Goal: Task Accomplishment & Management: Complete application form

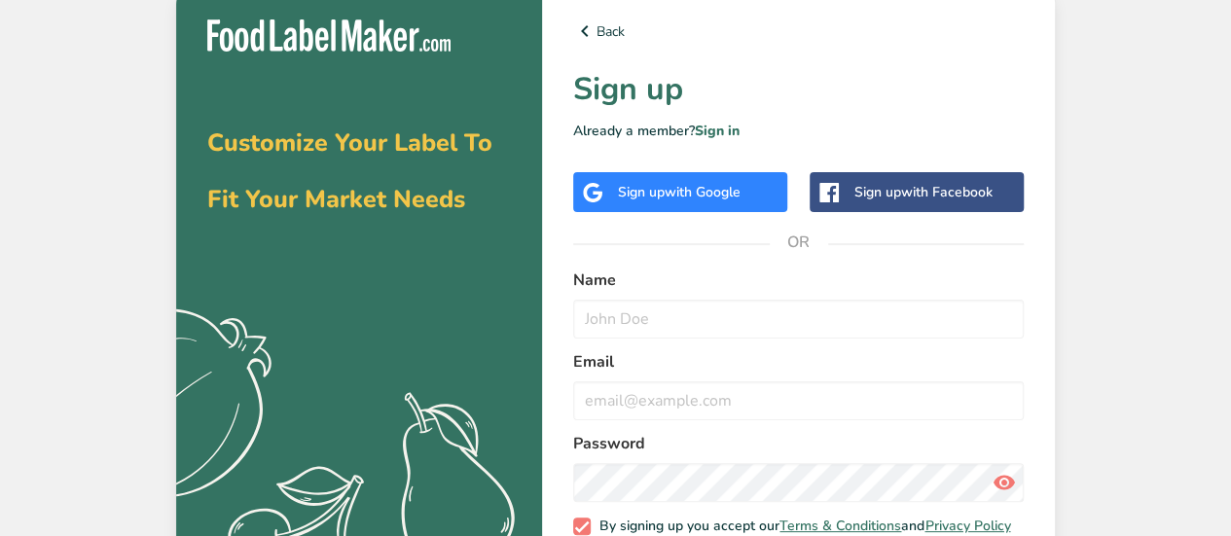
click at [678, 200] on span "with Google" at bounding box center [703, 192] width 76 height 18
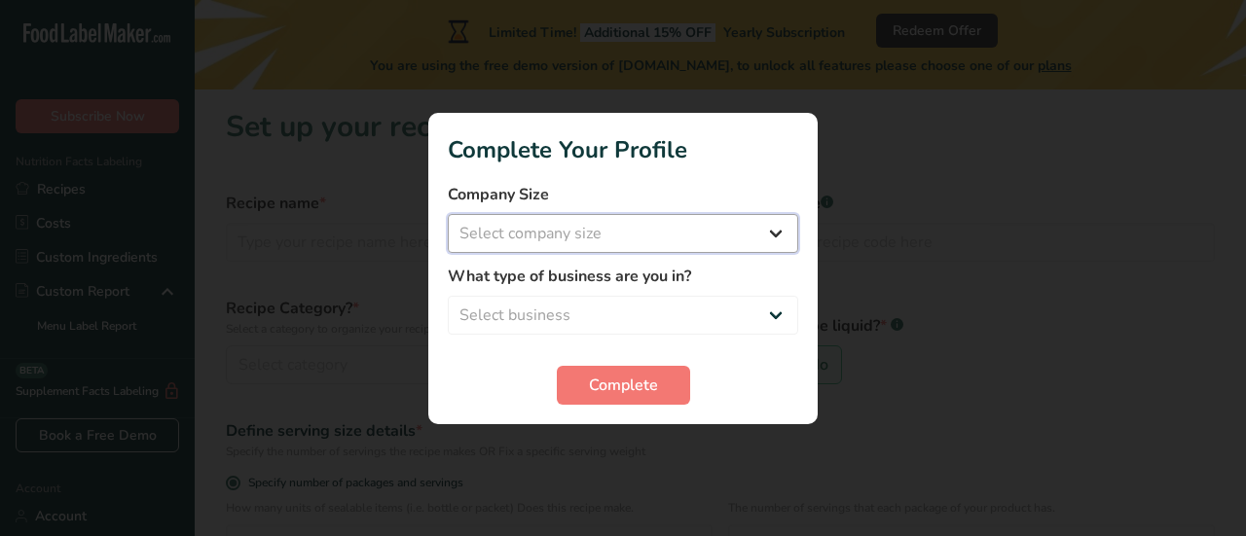
click at [775, 233] on select "Select company size Fewer than 10 Employees 10 to 50 Employees 51 to 500 Employ…" at bounding box center [623, 233] width 350 height 39
select select "2"
click at [448, 214] on select "Select company size Fewer than 10 Employees 10 to 50 Employees 51 to 500 Employ…" at bounding box center [623, 233] width 350 height 39
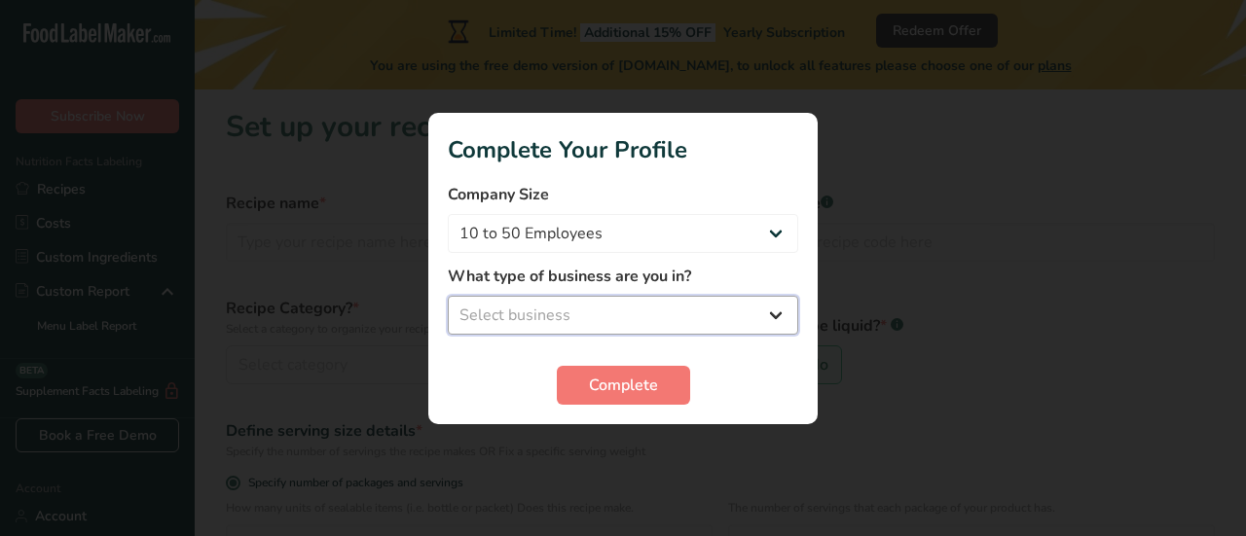
click at [660, 314] on select "Select business Packaged Food Manufacturer Restaurant & Cafe Bakery Meal Plans …" at bounding box center [623, 315] width 350 height 39
select select "6"
click at [448, 296] on select "Select business Packaged Food Manufacturer Restaurant & Cafe Bakery Meal Plans …" at bounding box center [623, 315] width 350 height 39
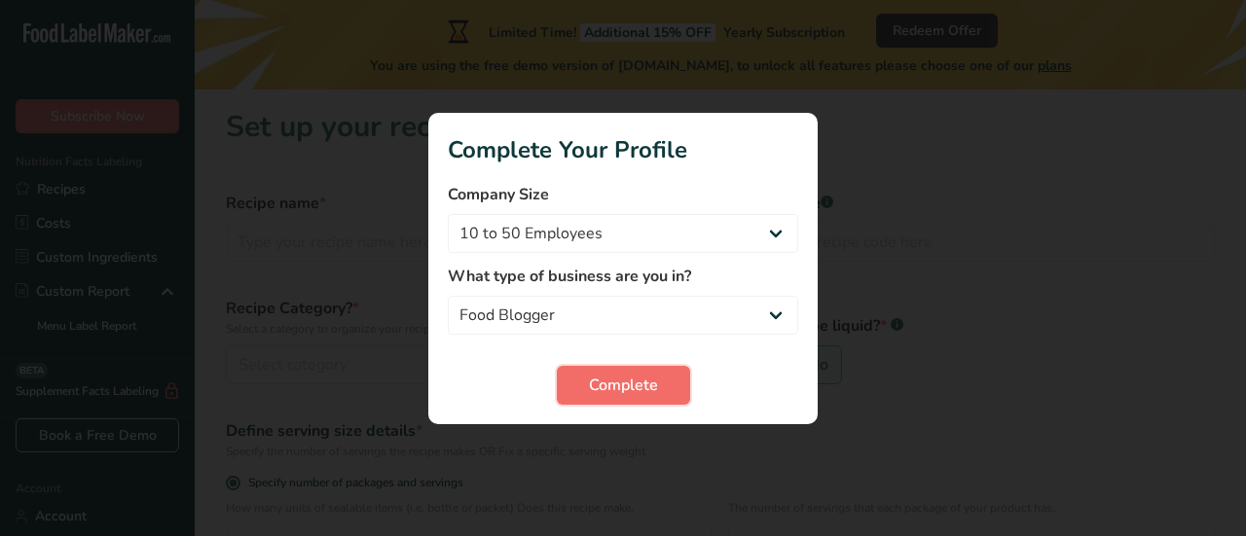
click at [608, 386] on span "Complete" at bounding box center [623, 385] width 69 height 23
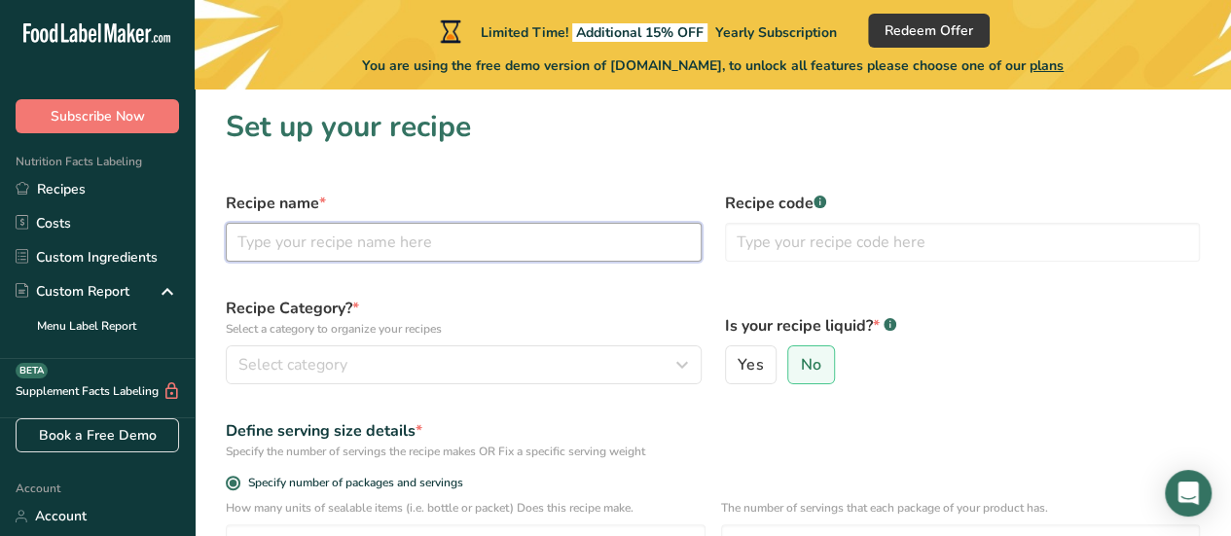
click at [396, 233] on input "text" at bounding box center [464, 242] width 476 height 39
type input "Granola"
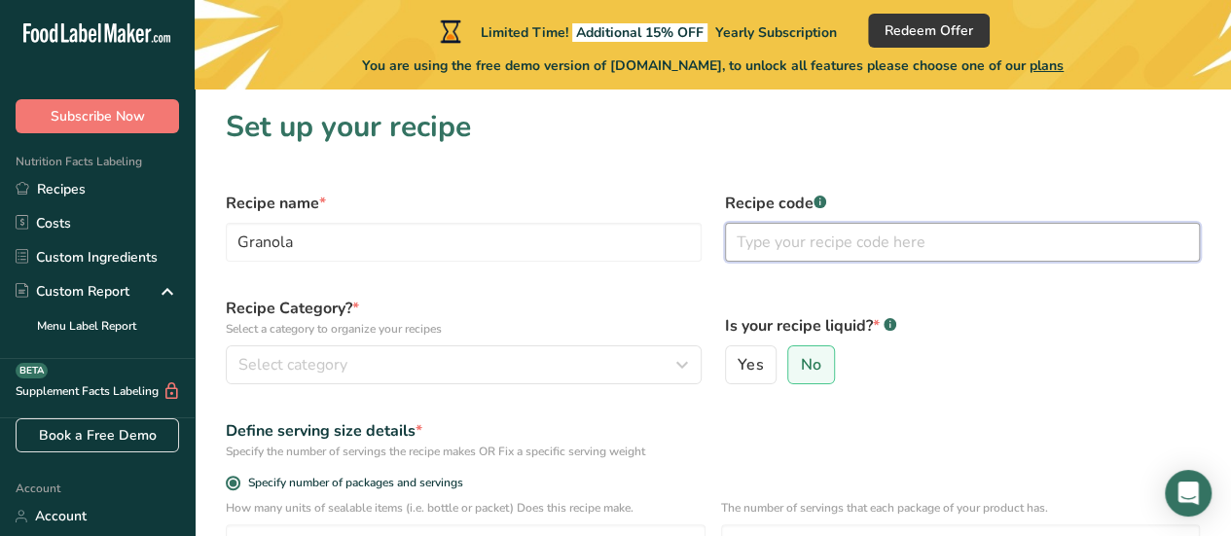
click at [803, 240] on input "text" at bounding box center [963, 242] width 476 height 39
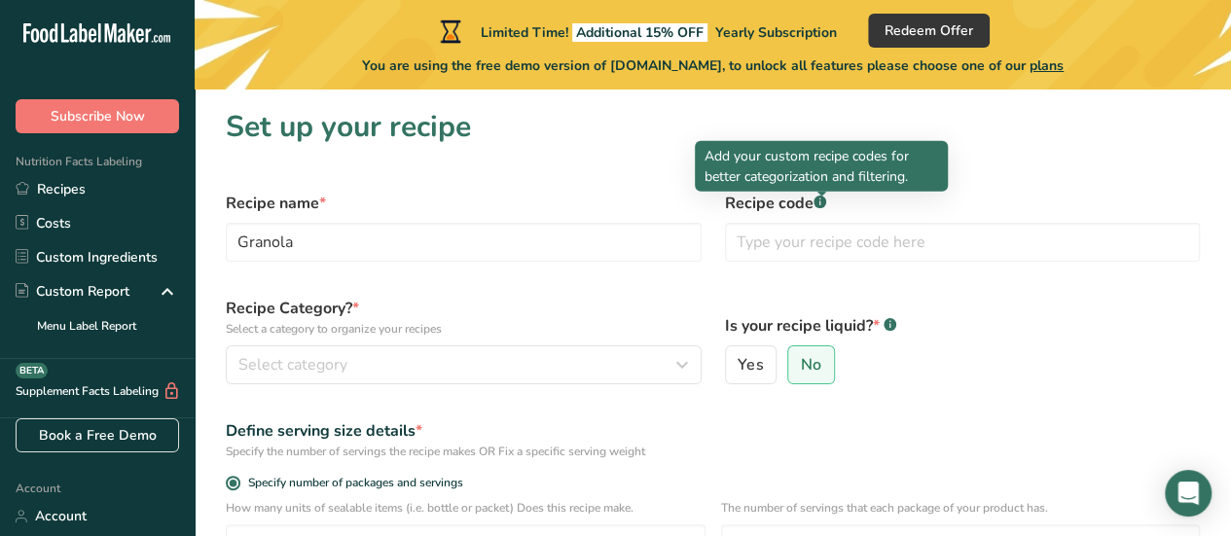
click at [820, 200] on div at bounding box center [822, 197] width 10 height 10
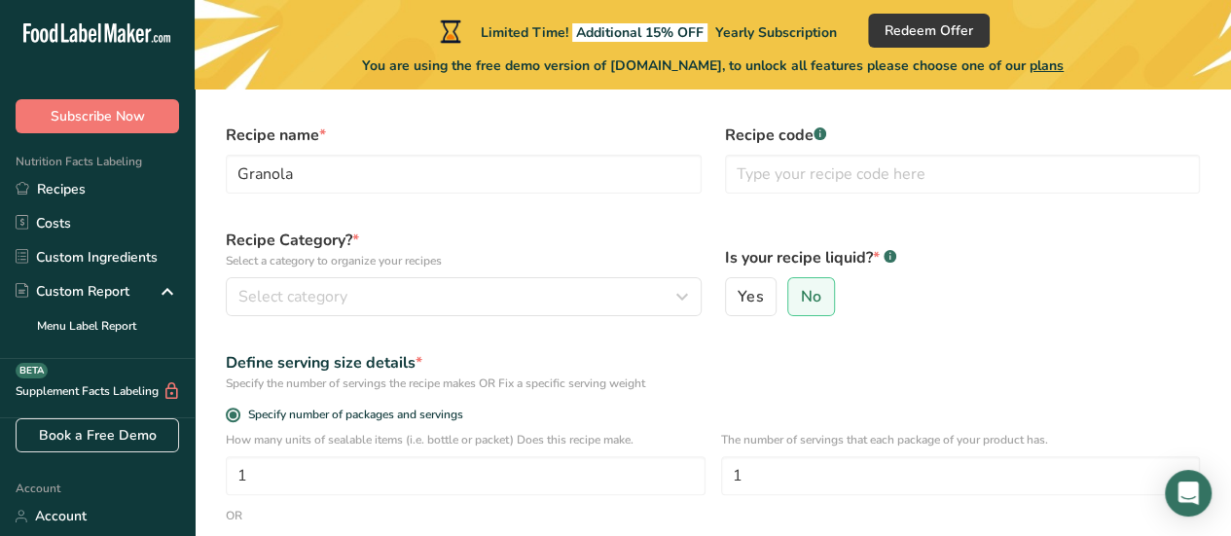
scroll to position [97, 0]
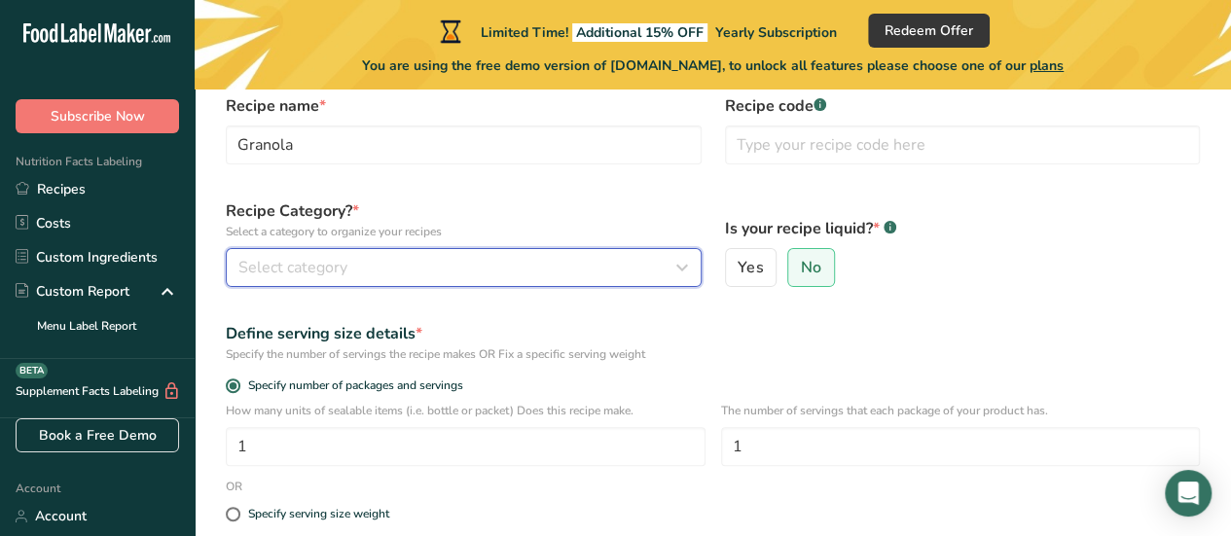
click at [463, 267] on div "Select category" at bounding box center [457, 267] width 439 height 23
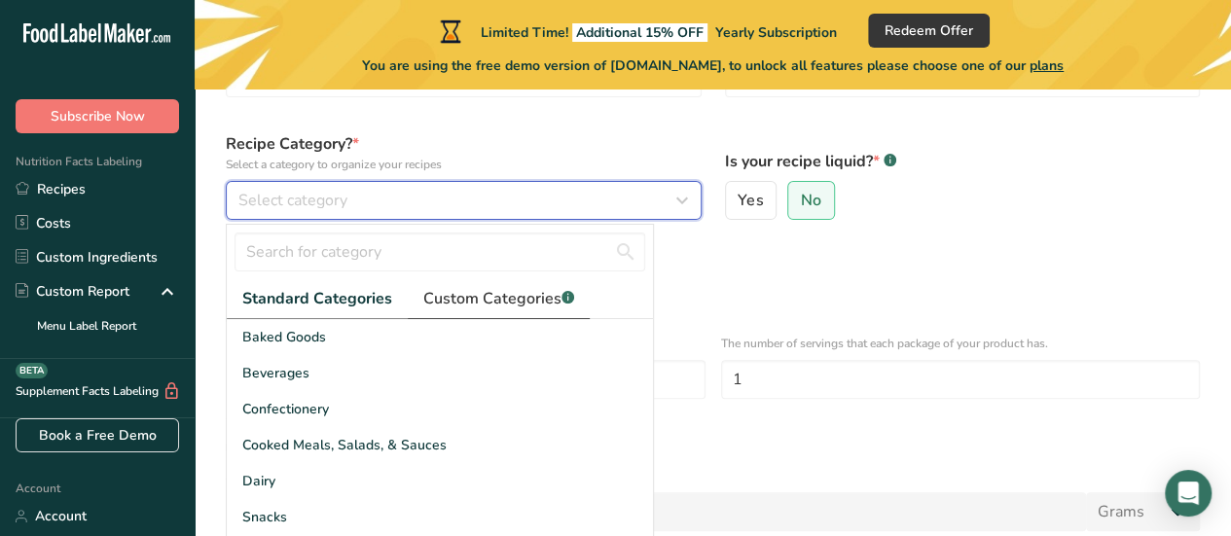
scroll to position [195, 0]
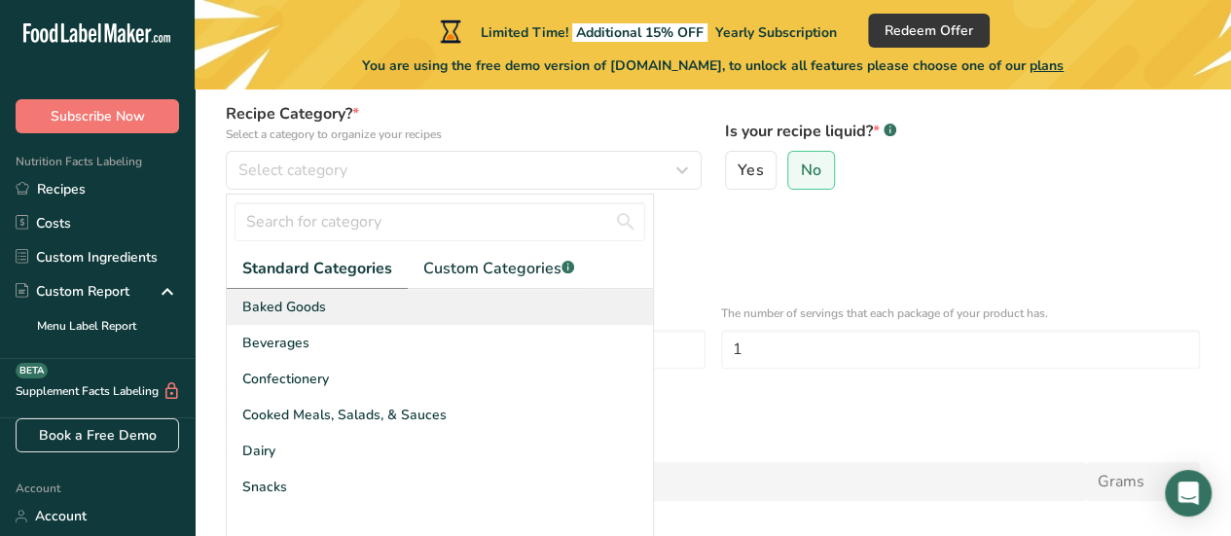
click at [372, 317] on div "Baked Goods" at bounding box center [440, 307] width 426 height 36
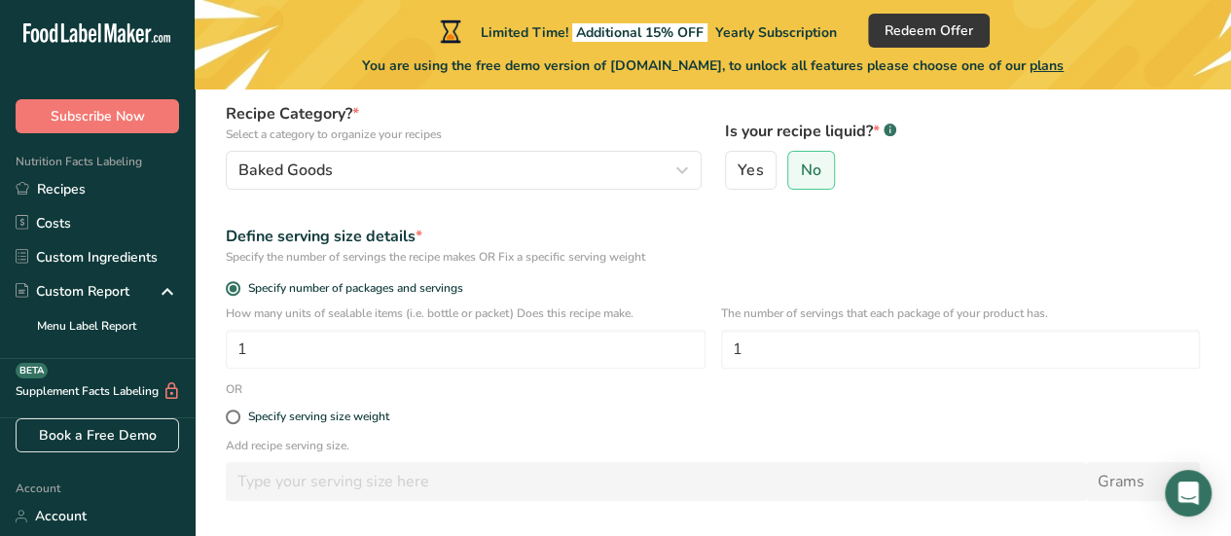
scroll to position [97, 0]
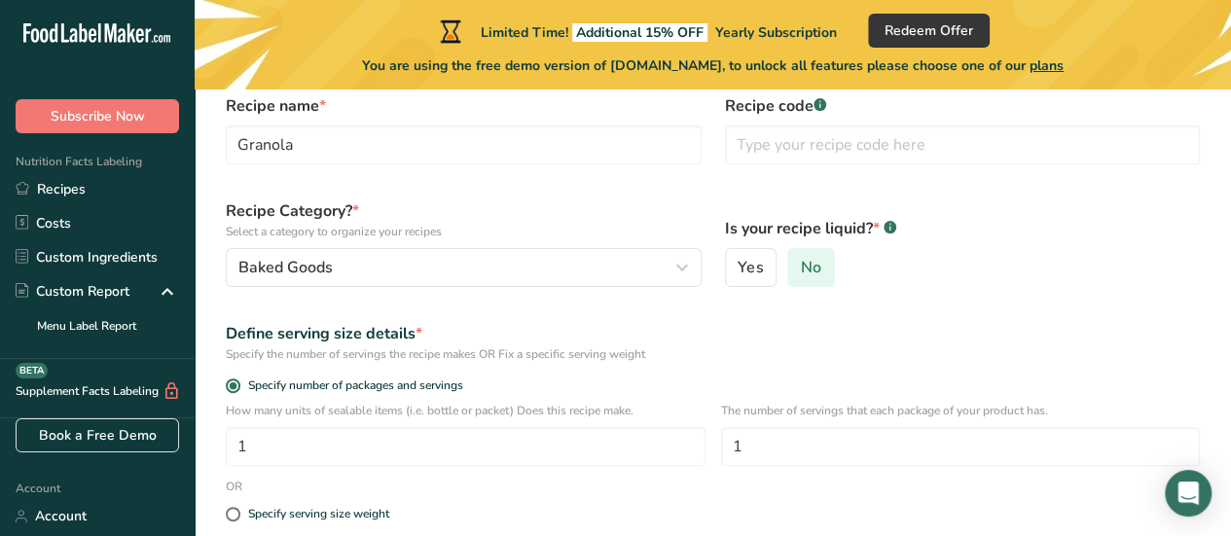
click at [803, 268] on span "No" at bounding box center [811, 267] width 20 height 19
click at [801, 268] on input "No" at bounding box center [795, 268] width 13 height 13
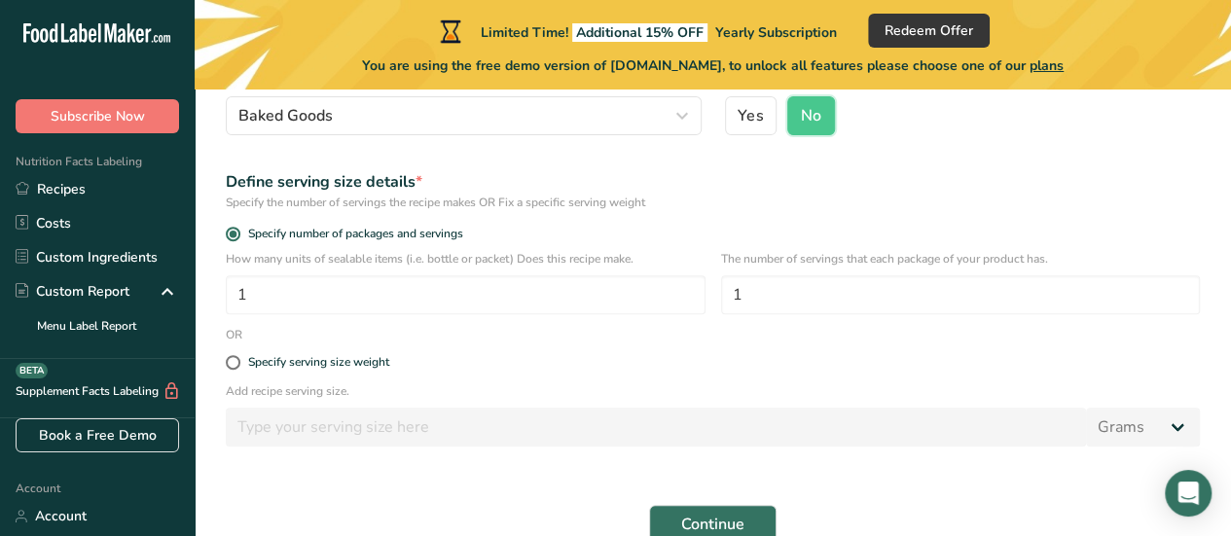
scroll to position [292, 0]
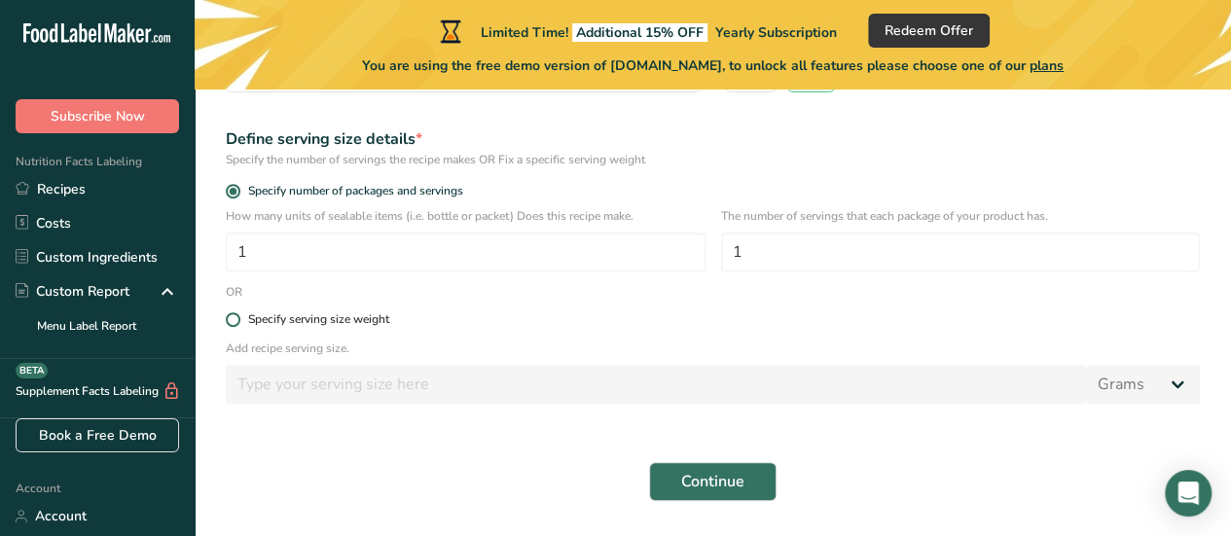
click at [238, 323] on span at bounding box center [233, 319] width 15 height 15
click at [238, 323] on input "Specify serving size weight" at bounding box center [232, 319] width 13 height 13
radio input "true"
radio input "false"
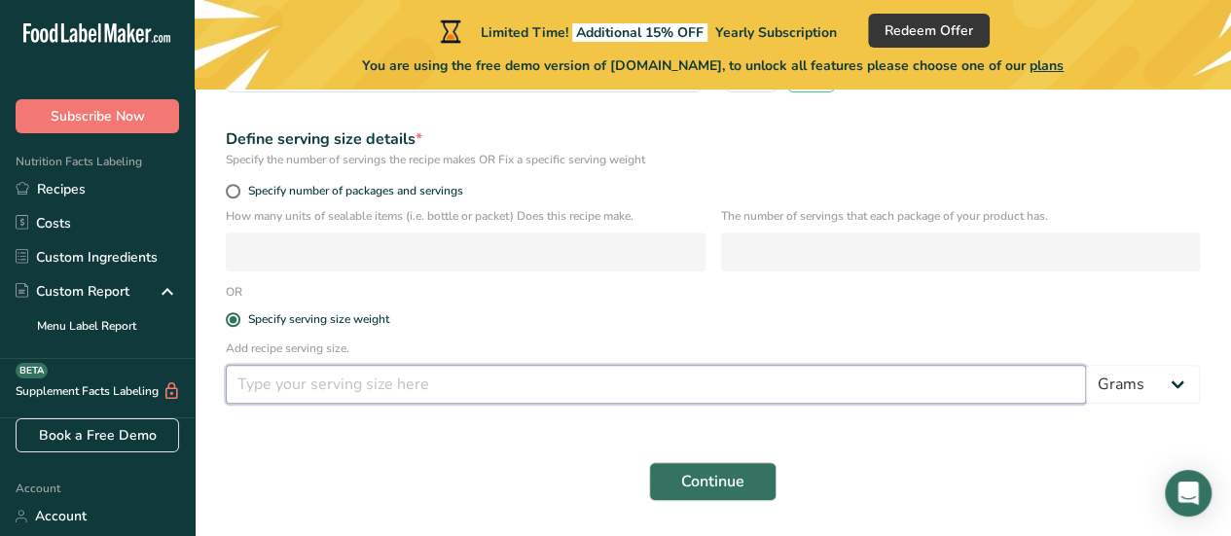
click at [267, 387] on input "number" at bounding box center [656, 384] width 861 height 39
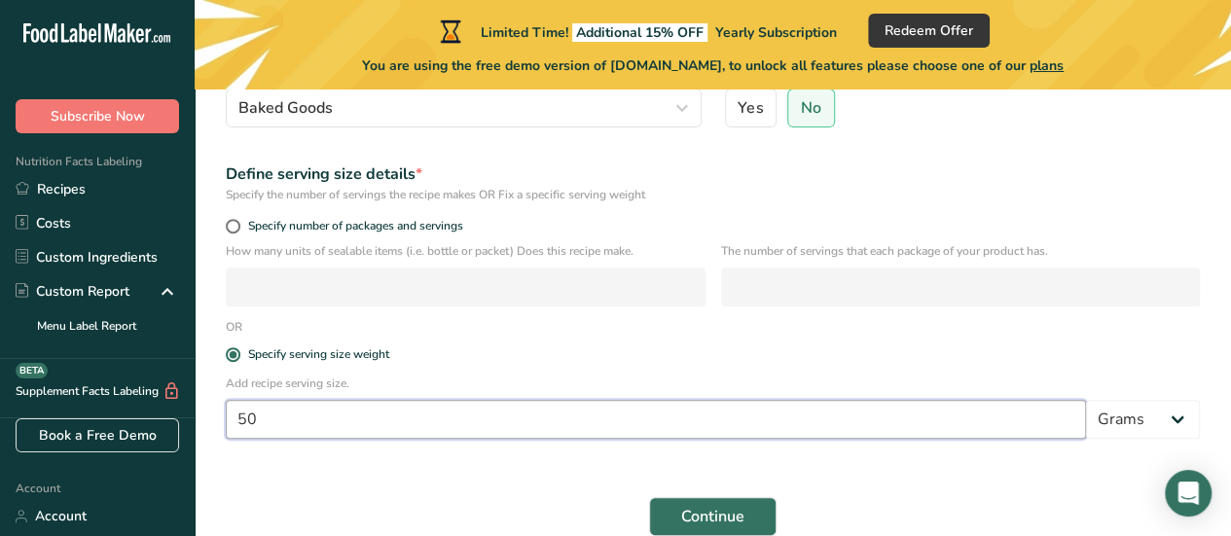
scroll to position [350, 0]
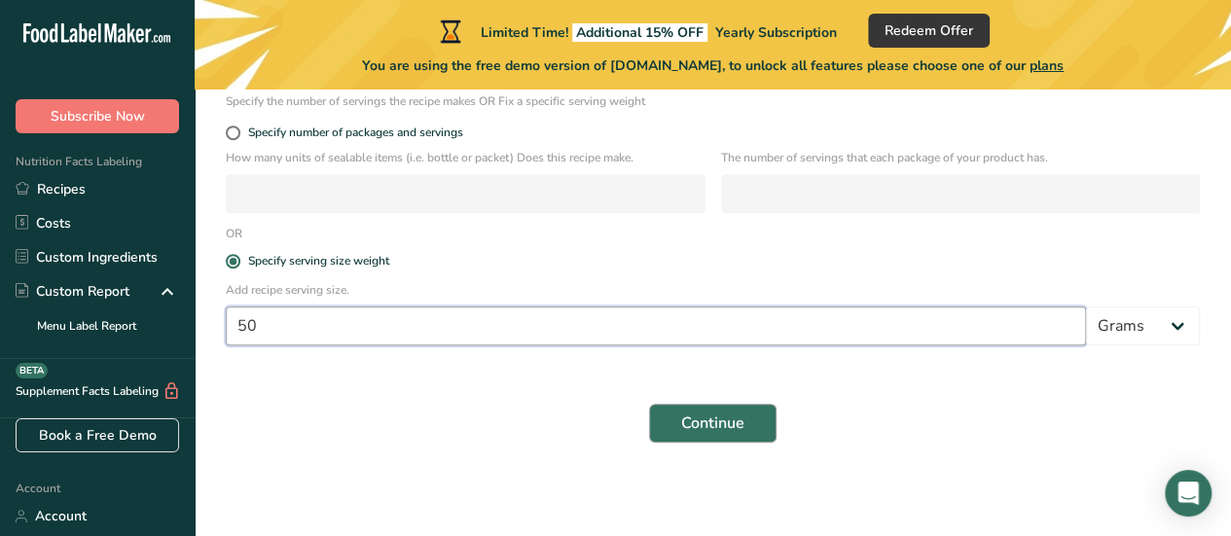
type input "50"
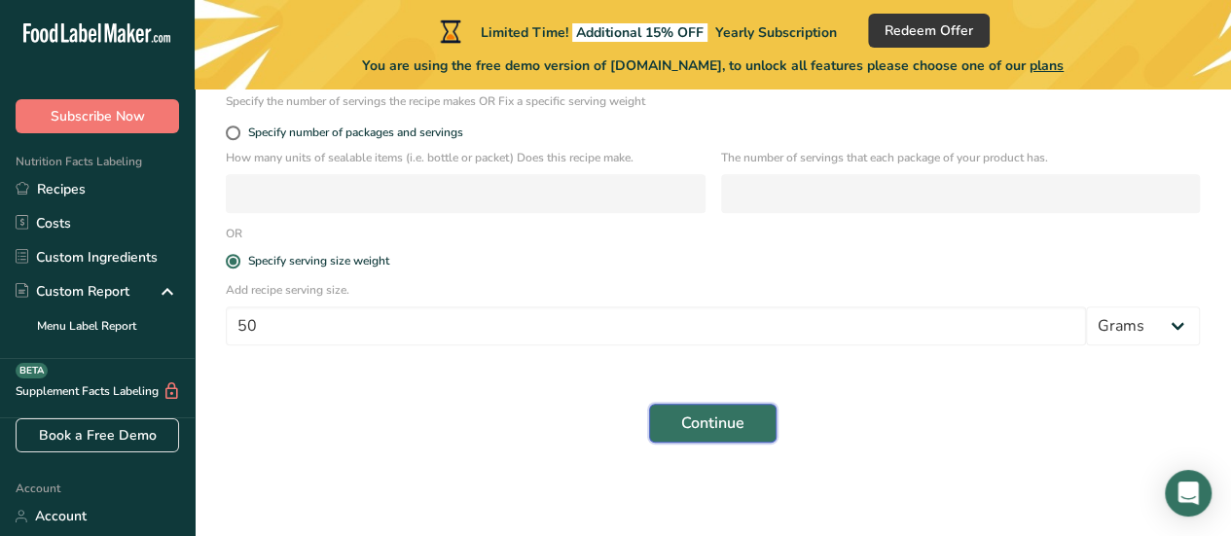
click at [701, 433] on span "Continue" at bounding box center [712, 423] width 63 height 23
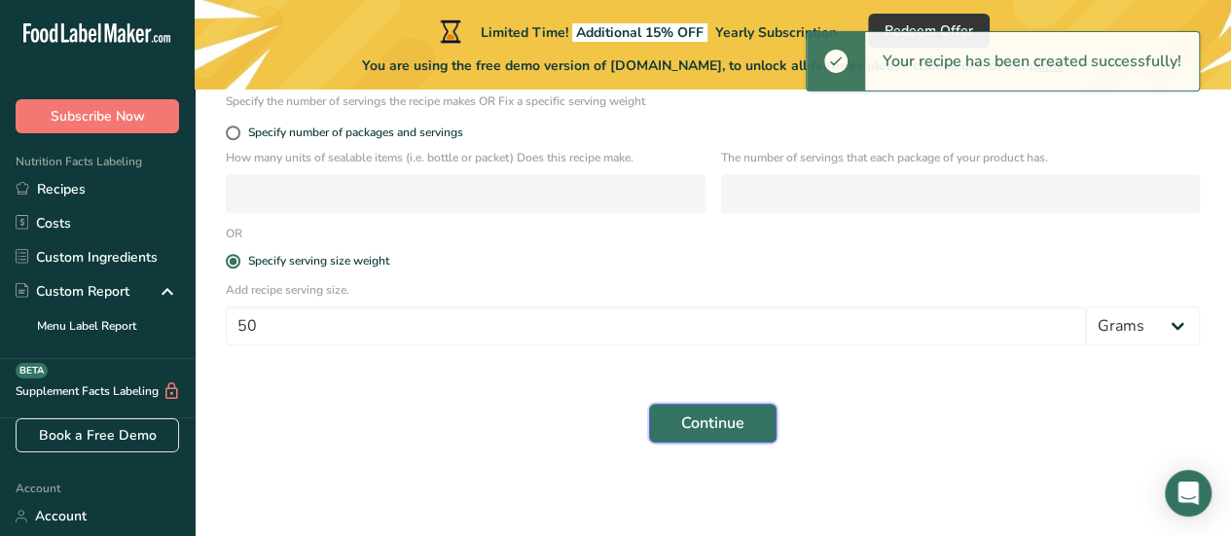
scroll to position [253, 0]
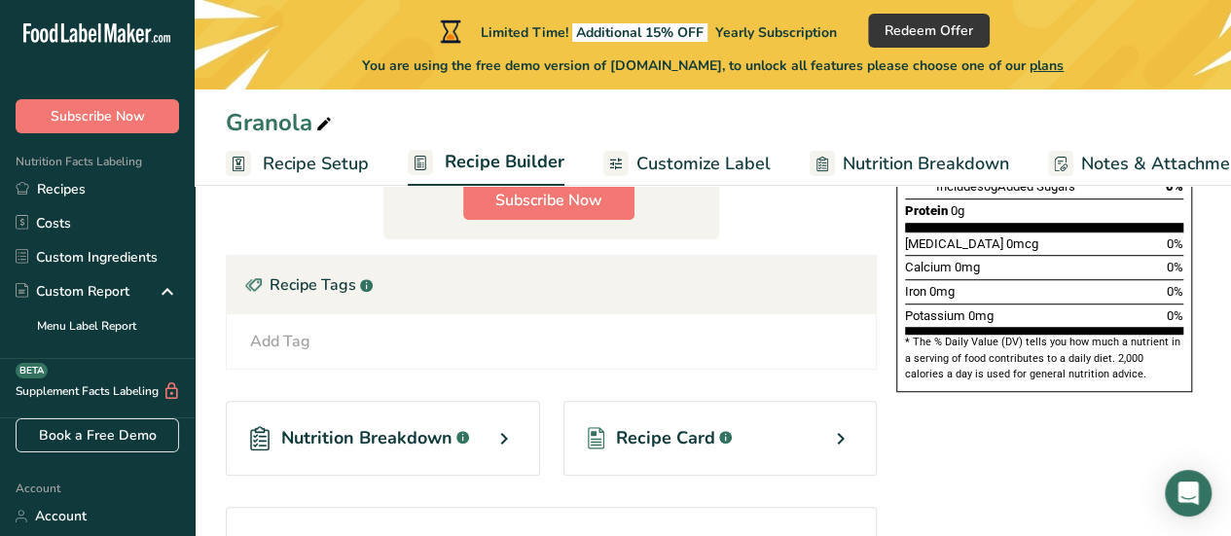
scroll to position [584, 0]
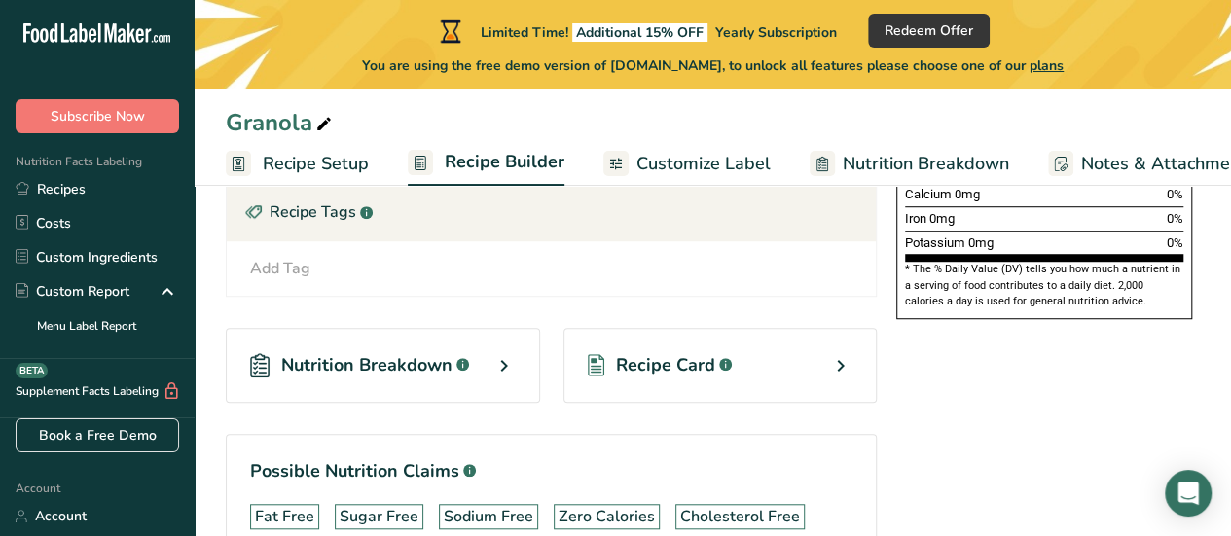
click at [488, 358] on div "Nutrition Breakdown .a-a{fill:#347362;}.b-a{fill:#fff;}" at bounding box center [383, 365] width 314 height 75
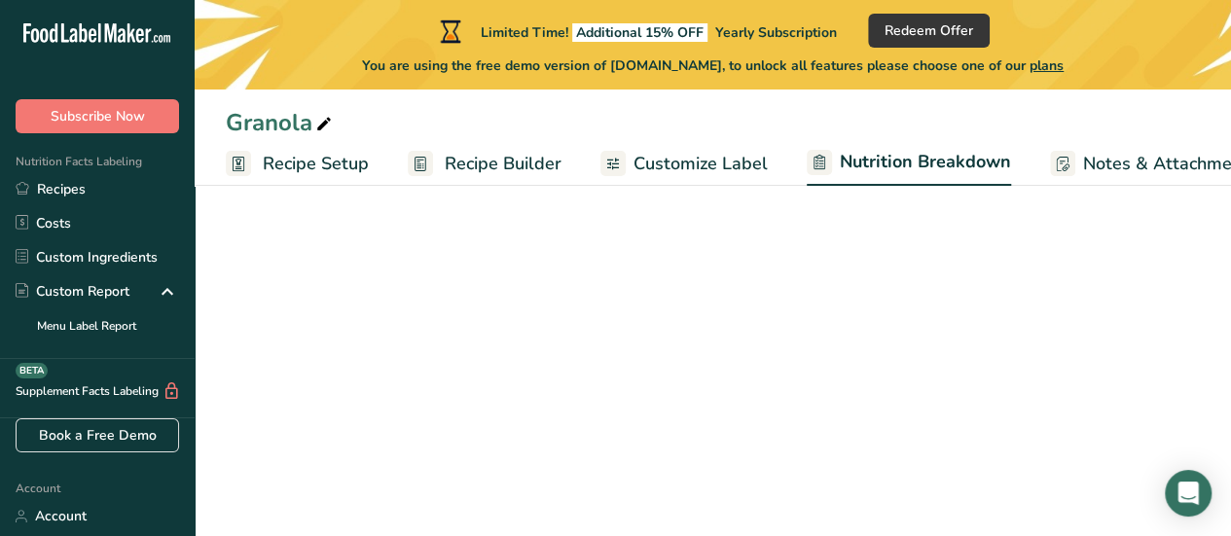
select select "Calories"
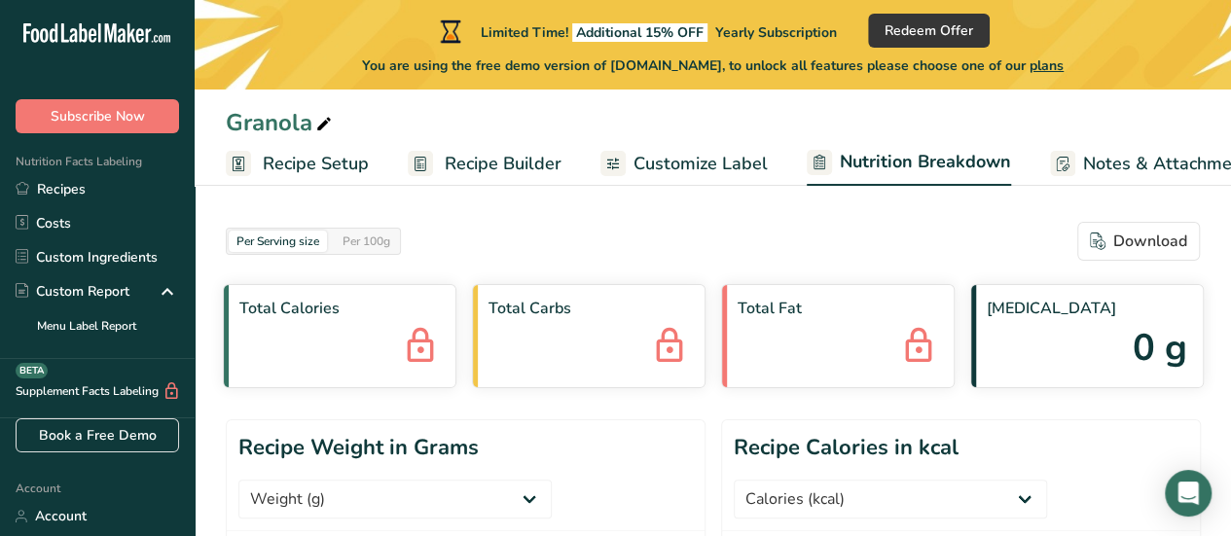
click at [343, 348] on div "Total Calories" at bounding box center [340, 336] width 234 height 104
